Goal: Task Accomplishment & Management: Complete application form

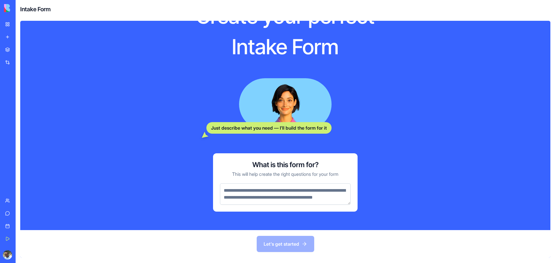
scroll to position [43, 0]
click at [255, 184] on textarea at bounding box center [285, 194] width 131 height 21
paste textarea "**********"
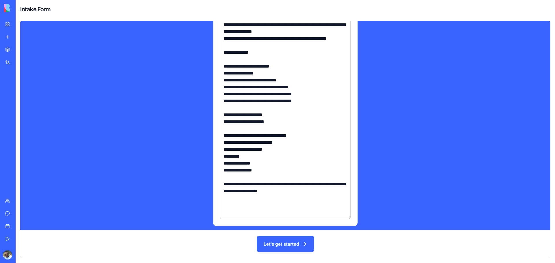
scroll to position [654, 0]
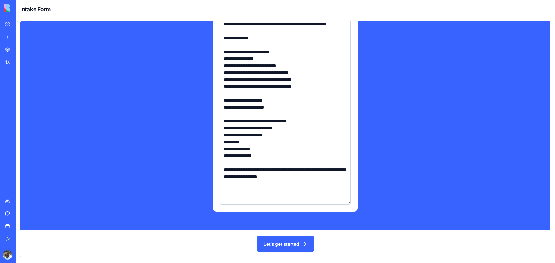
type textarea "**********"
click at [293, 242] on button "Let's get started" at bounding box center [286, 244] width 58 height 16
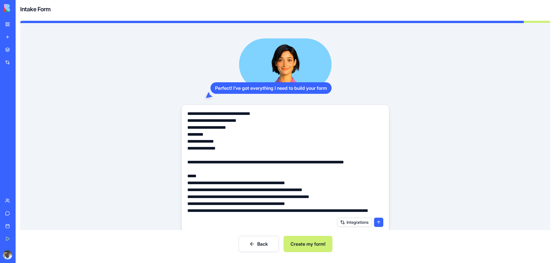
scroll to position [43, 0]
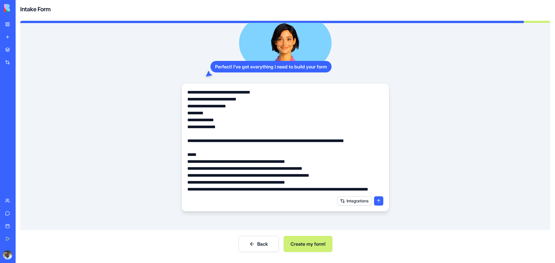
click at [344, 201] on button "Integrations" at bounding box center [354, 201] width 35 height 9
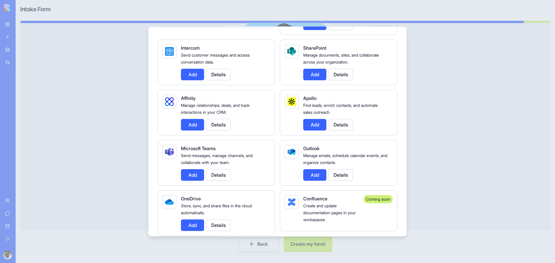
scroll to position [492, 0]
click at [458, 141] on div at bounding box center [277, 131] width 555 height 263
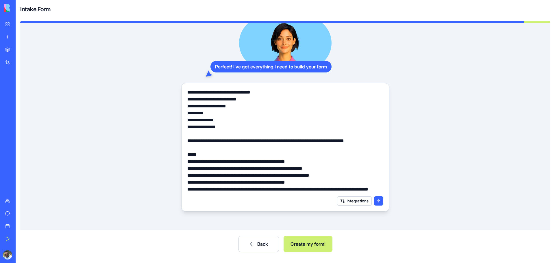
click at [311, 245] on button "Create my form!" at bounding box center [308, 244] width 49 height 16
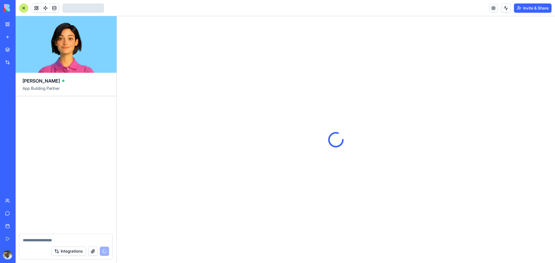
scroll to position [230, 0]
